Goal: Task Accomplishment & Management: Use online tool/utility

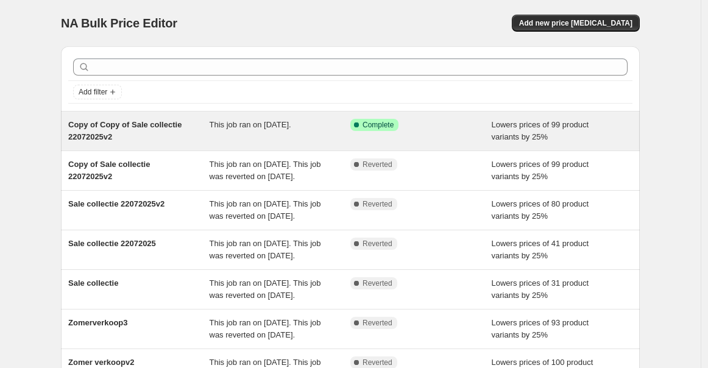
click at [525, 135] on span "Lowers prices of 99 product variants by 25%" at bounding box center [540, 130] width 97 height 21
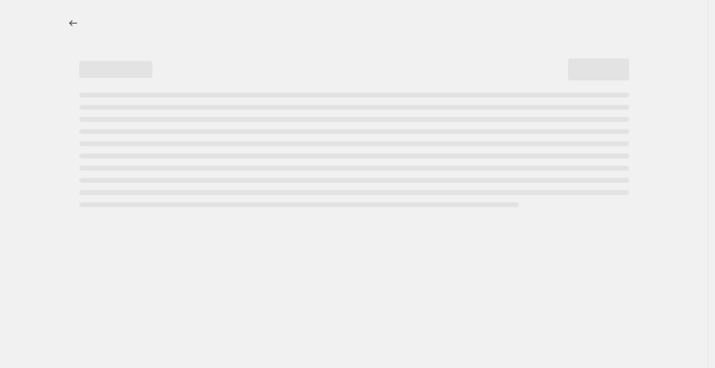
select select "percentage"
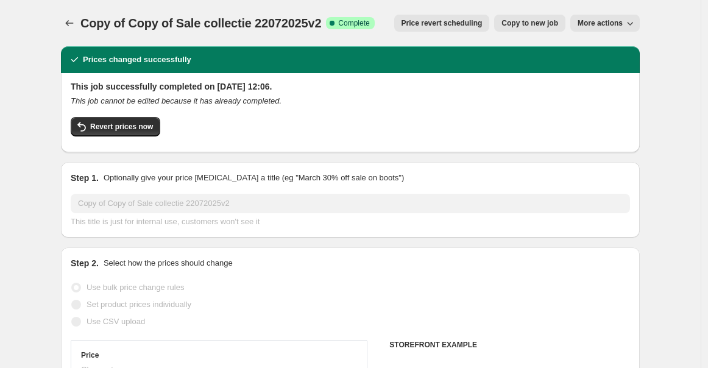
select select "collection"
